Goal: Task Accomplishment & Management: Manage account settings

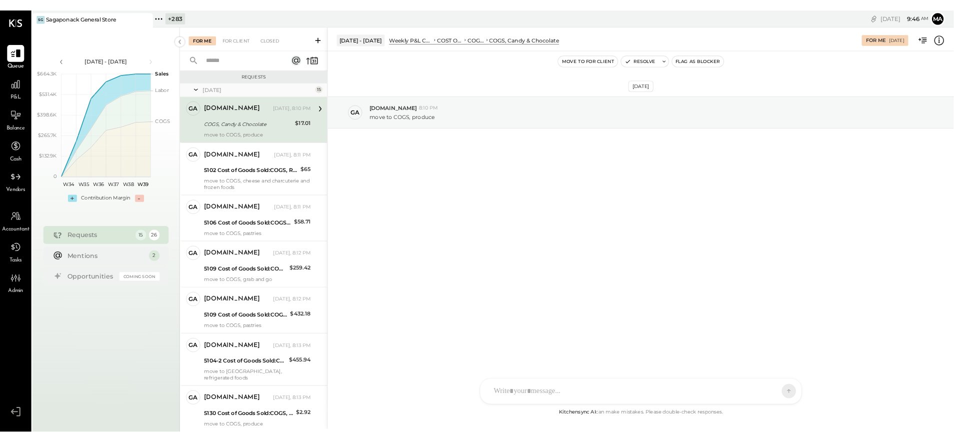
scroll to position [457, 0]
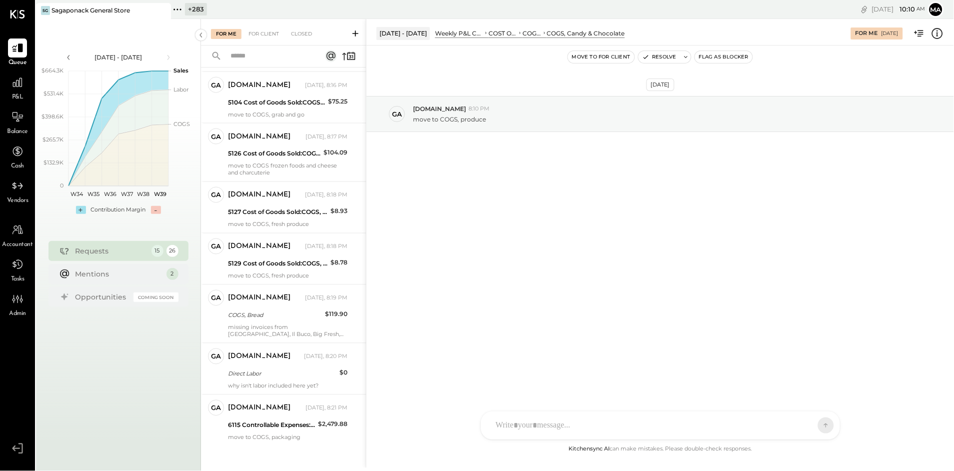
drag, startPoint x: 161, startPoint y: 8, endPoint x: 154, endPoint y: 0, distance: 10.6
click at [160, 7] on icon at bounding box center [162, 10] width 12 height 12
click at [43, 7] on icon at bounding box center [42, 9] width 13 height 13
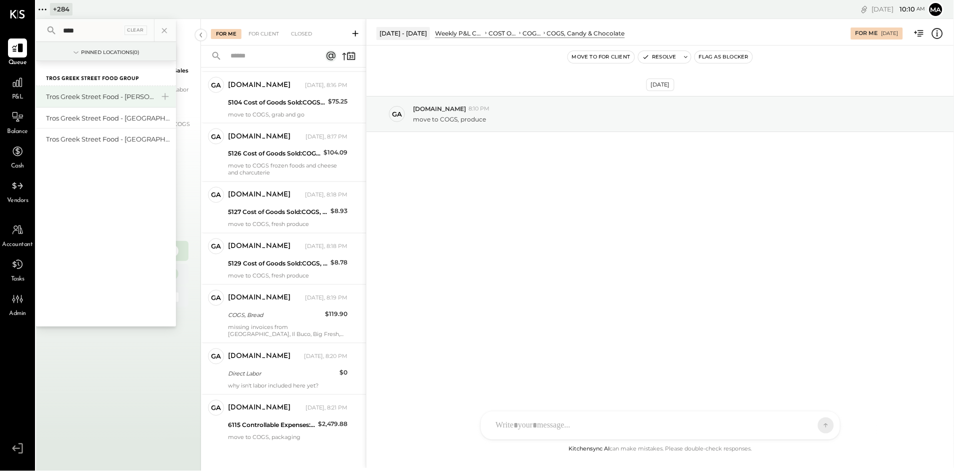
type input "****"
click at [100, 92] on div "Tros Greek Street Food - [PERSON_NAME]" at bounding box center [100, 96] width 108 height 9
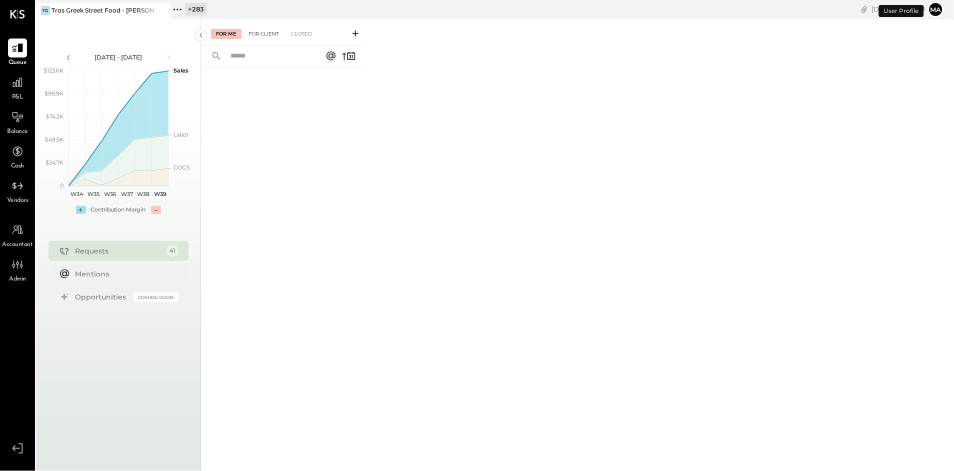
click at [264, 29] on div "For Client" at bounding box center [263, 34] width 40 height 10
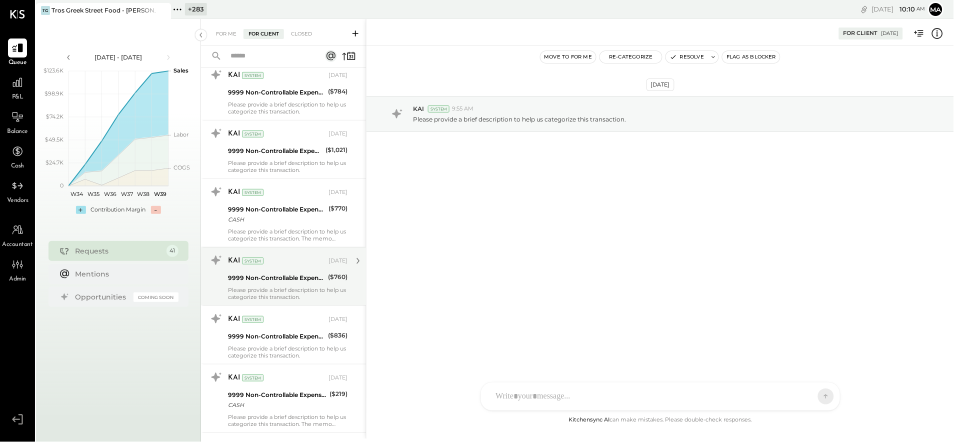
scroll to position [152, 0]
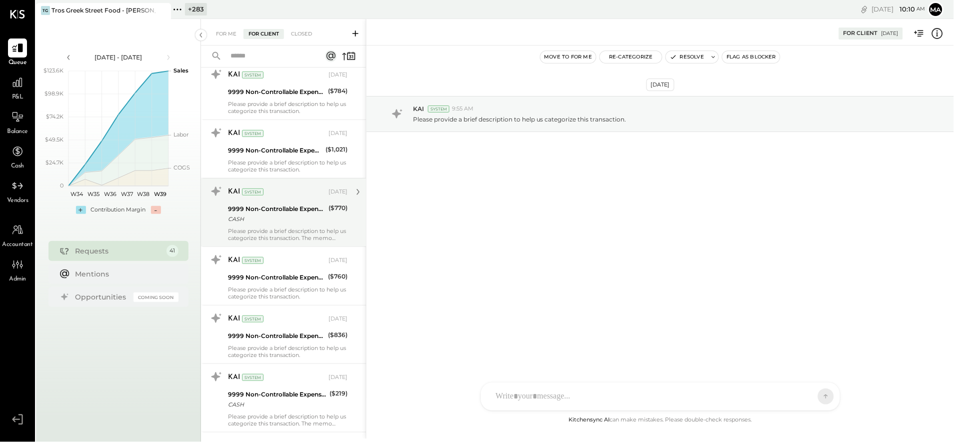
click at [269, 217] on div "CASH" at bounding box center [276, 219] width 97 height 10
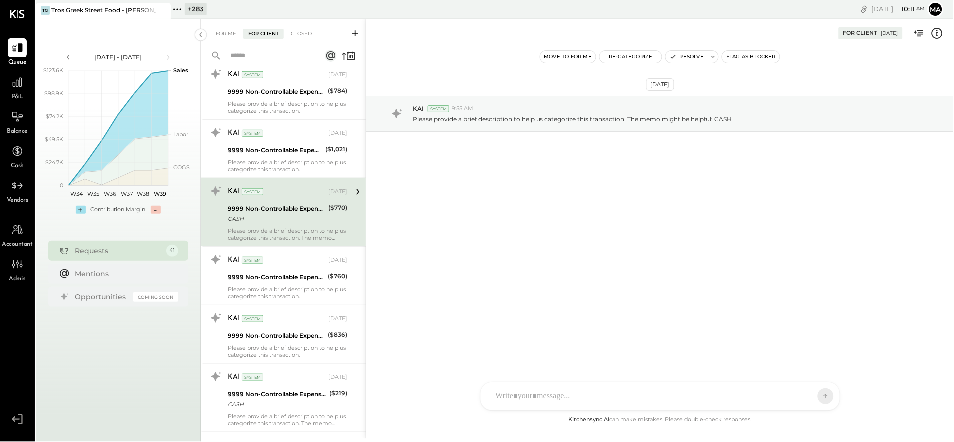
scroll to position [151, 0]
click at [273, 276] on div "9999 Non-Controllable Expenses:Other Income and Expenses:To Be Classified P&L" at bounding box center [276, 278] width 97 height 10
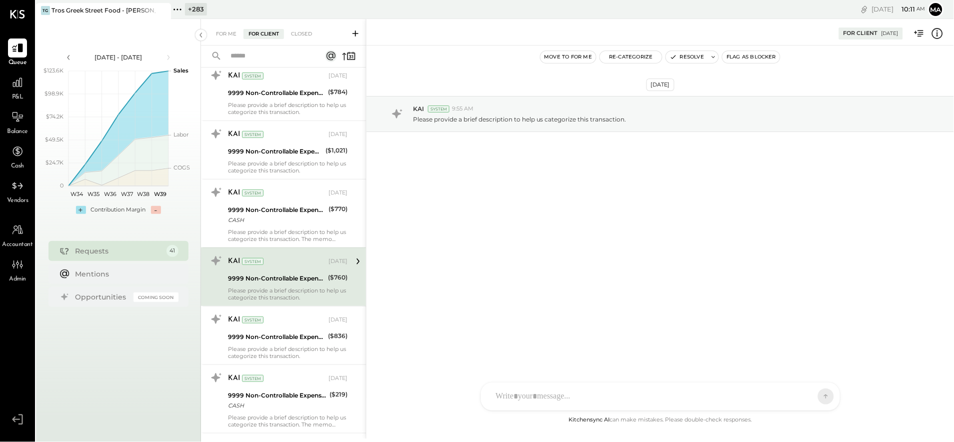
click at [938, 32] on icon at bounding box center [937, 32] width 2 height 0
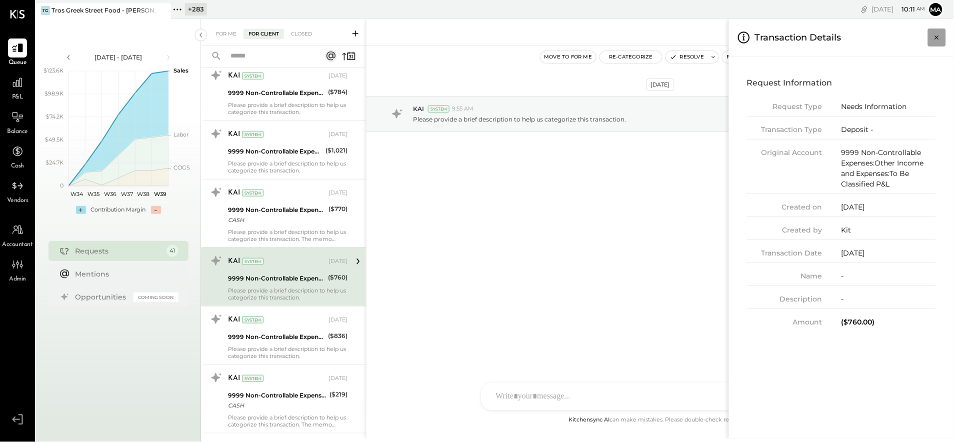
click at [937, 35] on icon "Close panel" at bounding box center [937, 37] width 10 height 10
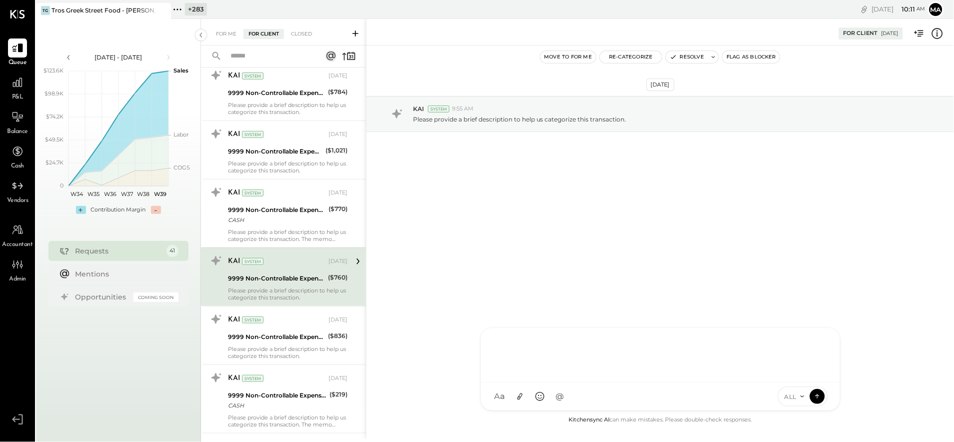
click at [550, 391] on div "SA [PERSON_NAME] [PERSON_NAME] [PERSON_NAME] VD [PERSON_NAME] MB [PERSON_NAME] …" at bounding box center [660, 368] width 360 height 83
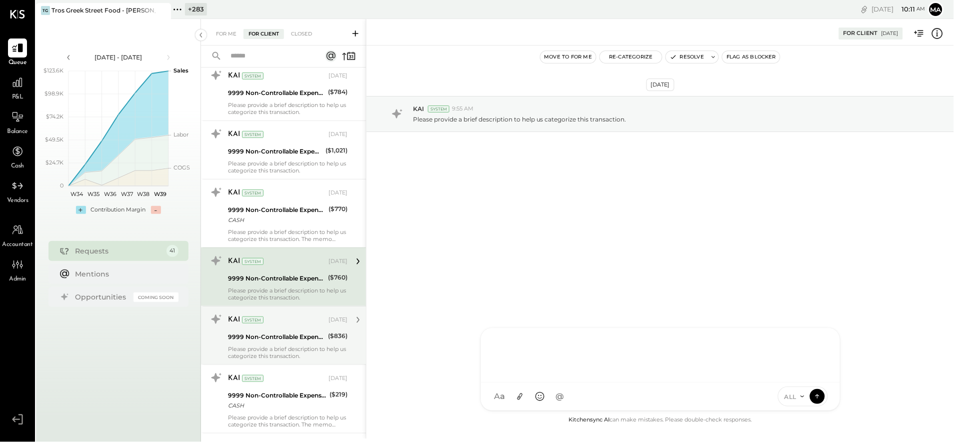
click at [272, 338] on div "9999 Non-Controllable Expenses:Other Income and Expenses:To Be Classified P&L" at bounding box center [276, 337] width 97 height 10
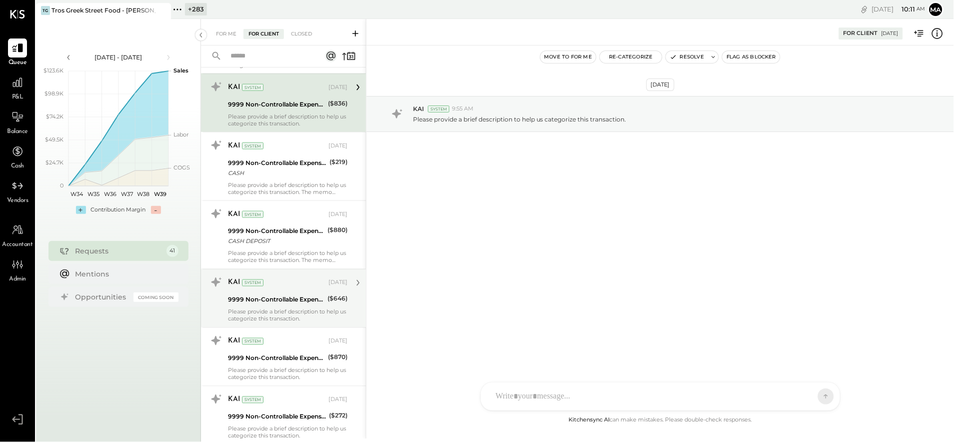
scroll to position [385, 0]
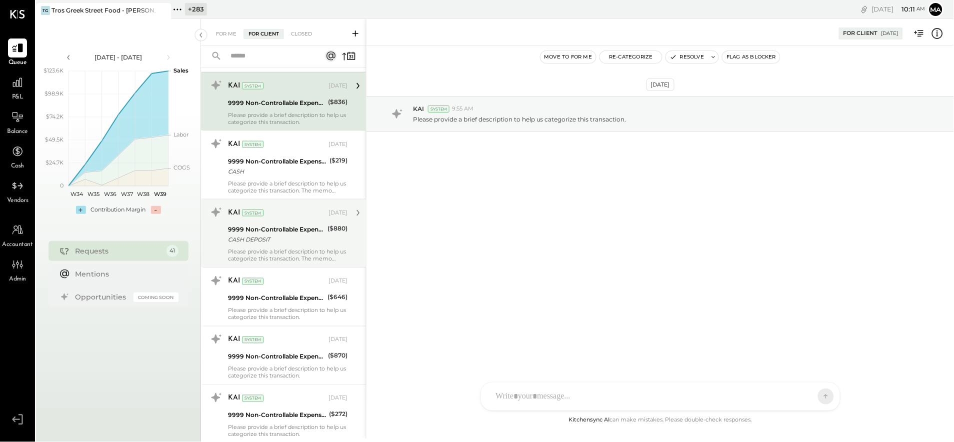
click at [268, 253] on div "Please provide a brief description to help us categorize this transaction. The …" at bounding box center [287, 255] width 119 height 14
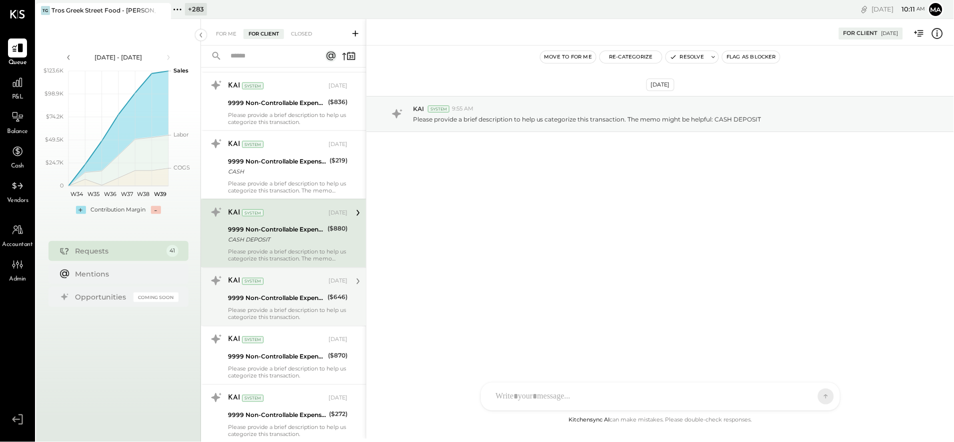
click at [274, 306] on div "KAI System [DATE] 9999 Non-Controllable Expenses:Other Income and Expenses:To B…" at bounding box center [287, 297] width 119 height 48
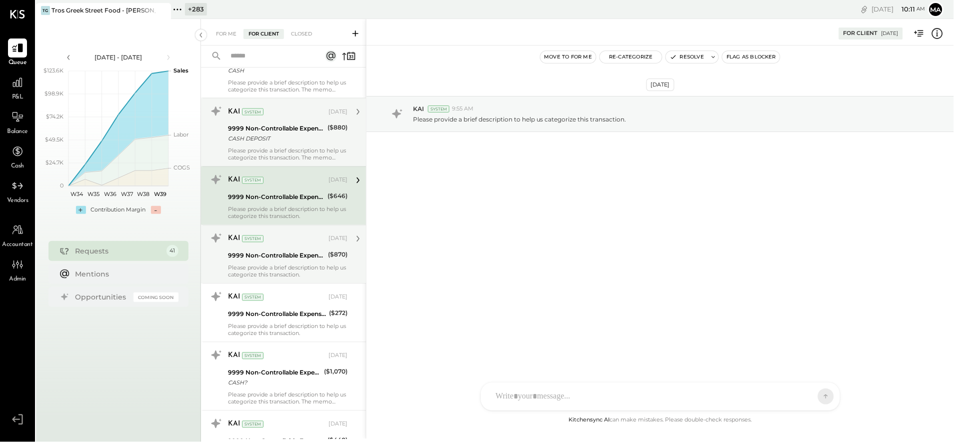
scroll to position [487, 0]
click at [282, 257] on div "9999 Non-Controllable Expenses:Other Income and Expenses:To Be Classified P&L" at bounding box center [276, 255] width 97 height 10
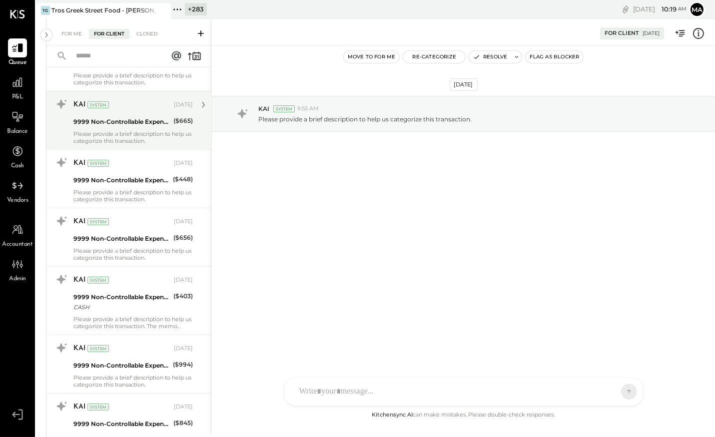
scroll to position [1177, 0]
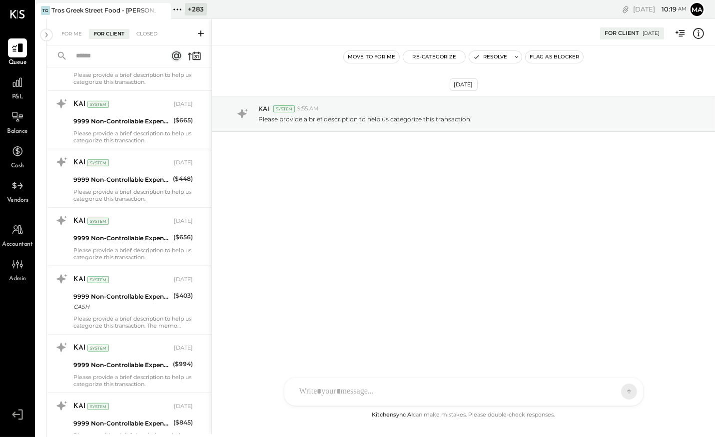
click at [181, 8] on icon at bounding box center [177, 9] width 13 height 13
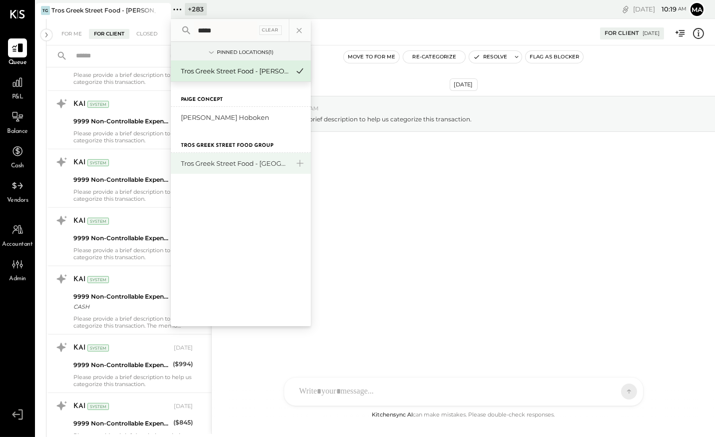
type input "*****"
click at [261, 161] on div "Tros Greek Street Food - [GEOGRAPHIC_DATA]" at bounding box center [235, 163] width 108 height 9
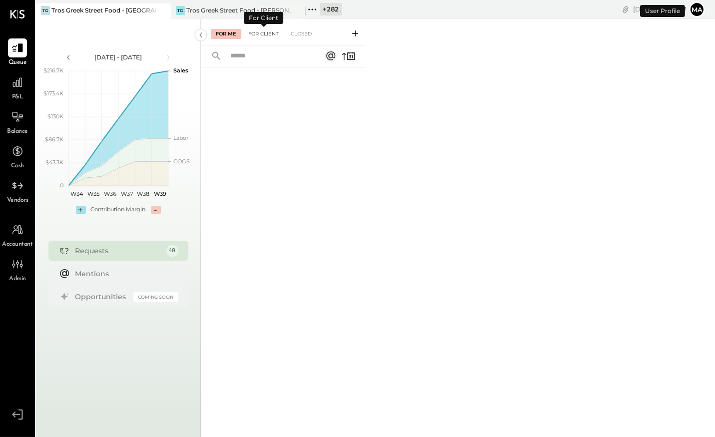
click at [261, 30] on div "For Client" at bounding box center [263, 34] width 40 height 10
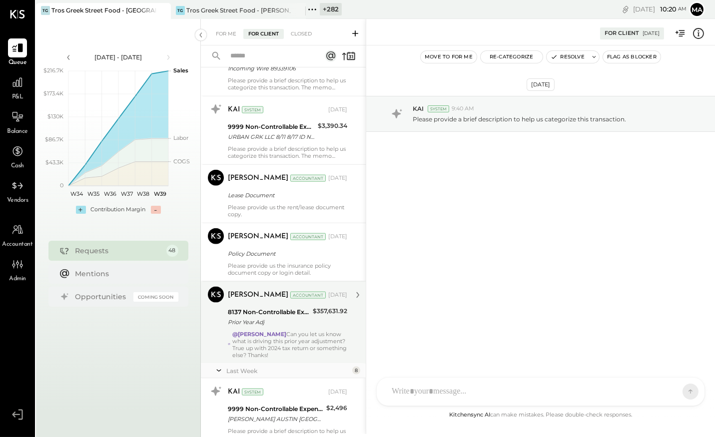
scroll to position [2224, 0]
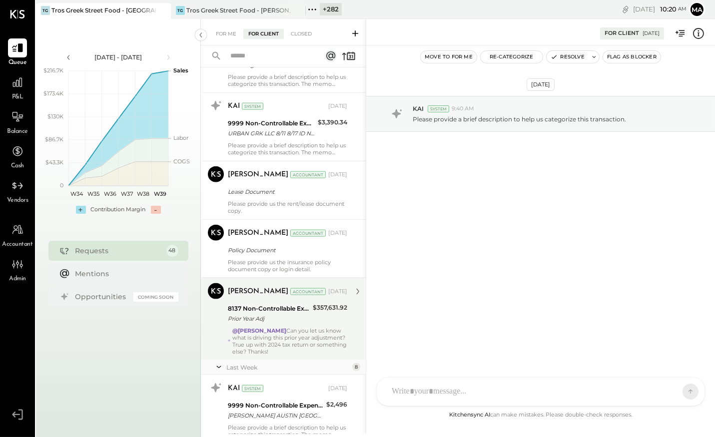
click at [303, 314] on div "Prior Year Adj" at bounding box center [269, 319] width 82 height 10
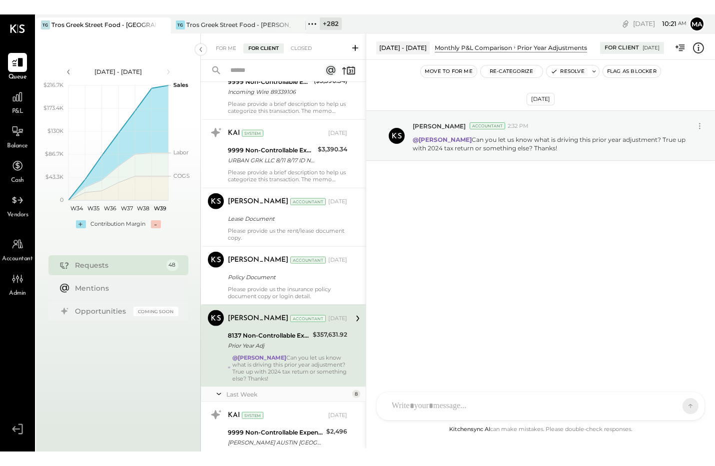
scroll to position [2212, 0]
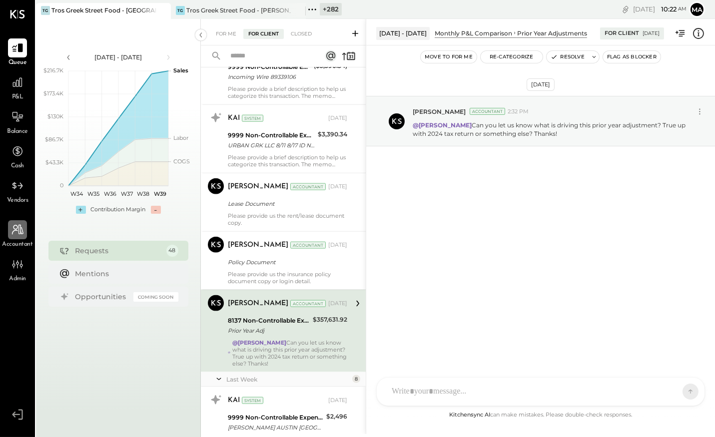
click at [19, 229] on icon at bounding box center [17, 229] width 13 height 13
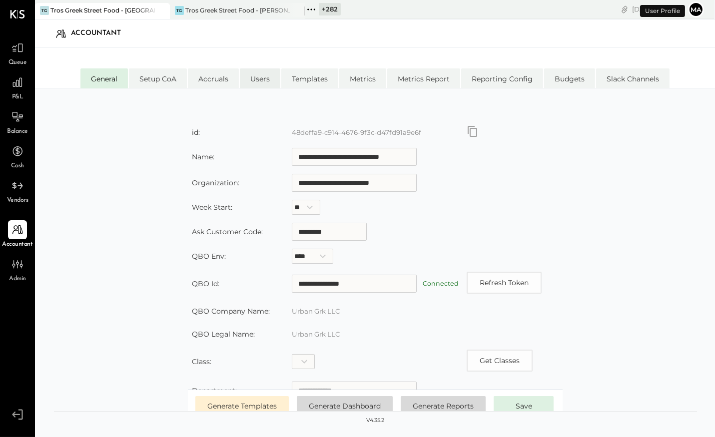
click at [252, 77] on li "Users" at bounding box center [260, 78] width 40 height 20
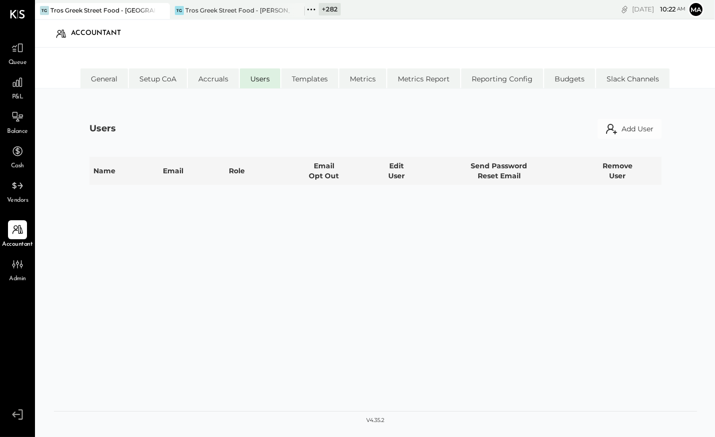
select select "*****"
select select "**********"
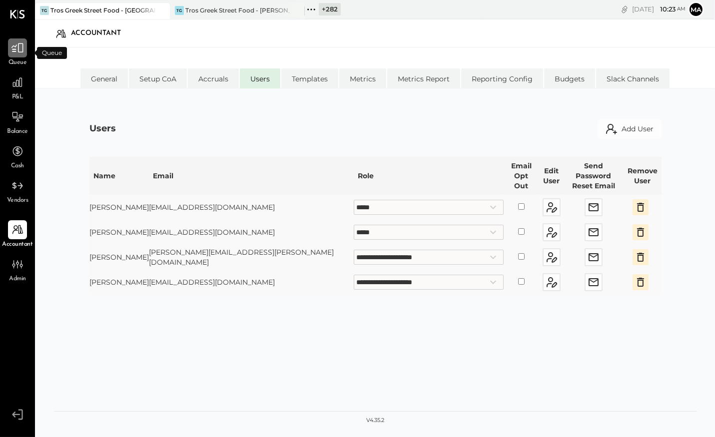
click at [18, 52] on icon at bounding box center [17, 47] width 13 height 13
